Goal: Find specific fact: Find specific fact

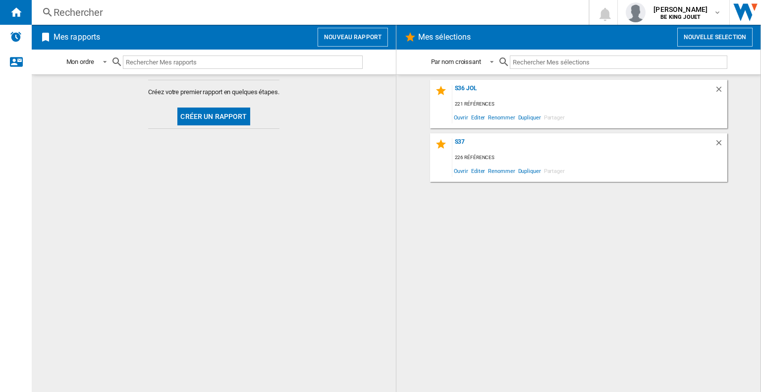
click at [132, 9] on div "Rechercher" at bounding box center [309, 12] width 510 height 14
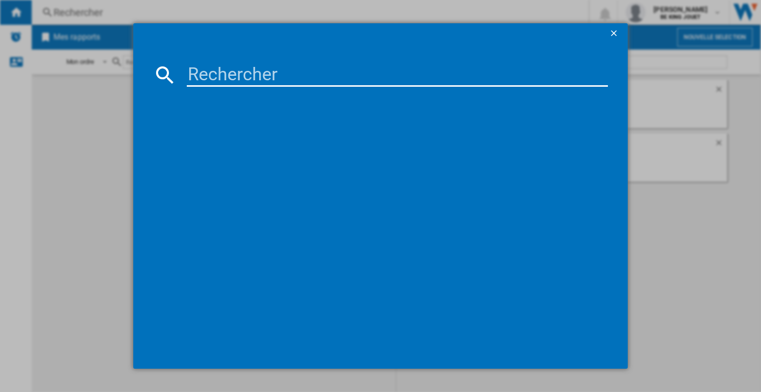
click at [230, 70] on input at bounding box center [397, 75] width 421 height 24
paste input "989921"
type input "989921"
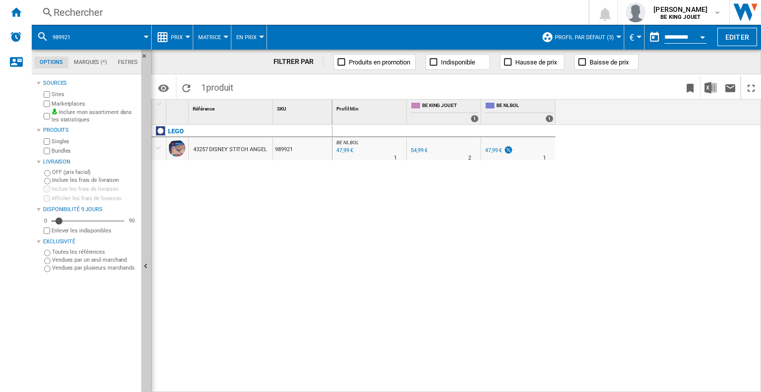
click at [496, 148] on div "47,99 €" at bounding box center [493, 150] width 17 height 6
